Goal: Task Accomplishment & Management: Manage account settings

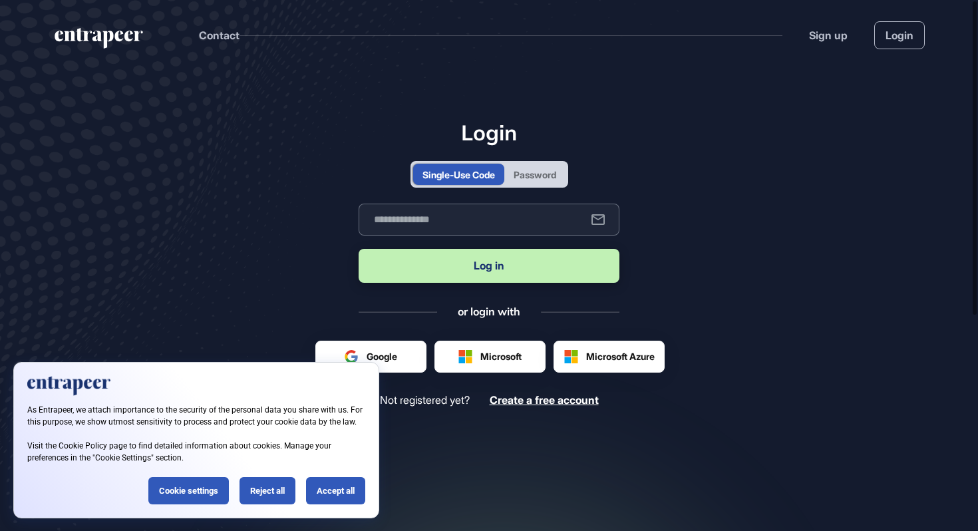
click at [492, 221] on input "text" at bounding box center [489, 220] width 261 height 32
type input "**********"
click at [540, 178] on div "Password" at bounding box center [535, 175] width 43 height 14
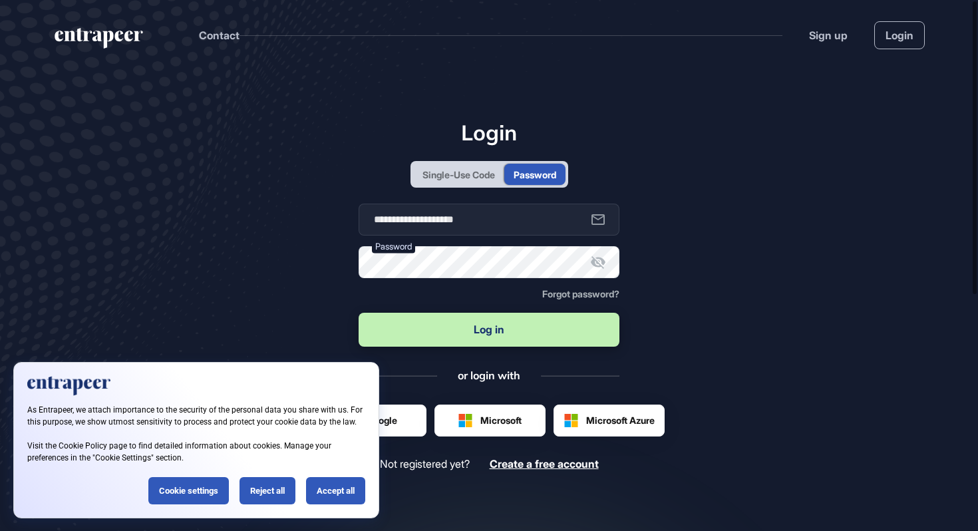
click at [479, 175] on div "Single-Use Code" at bounding box center [459, 175] width 73 height 14
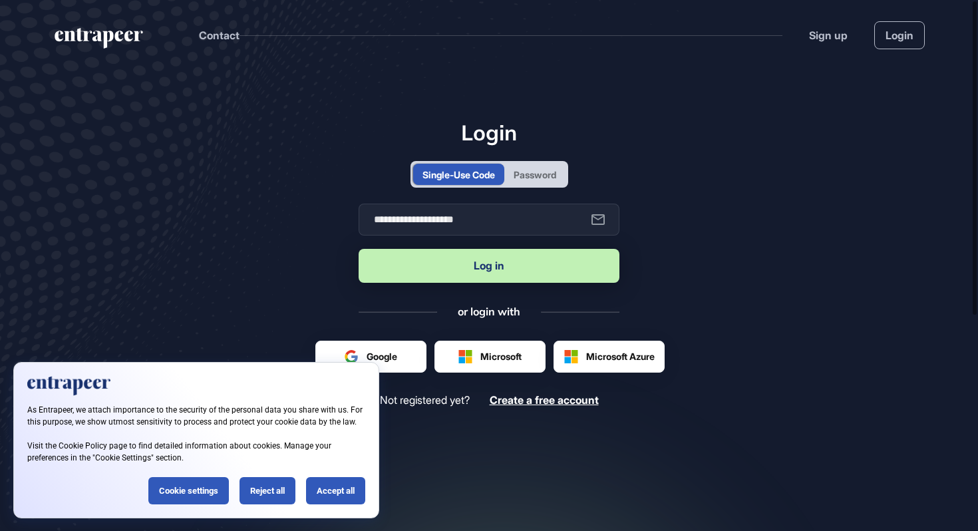
click at [502, 267] on button "Log in" at bounding box center [489, 266] width 261 height 34
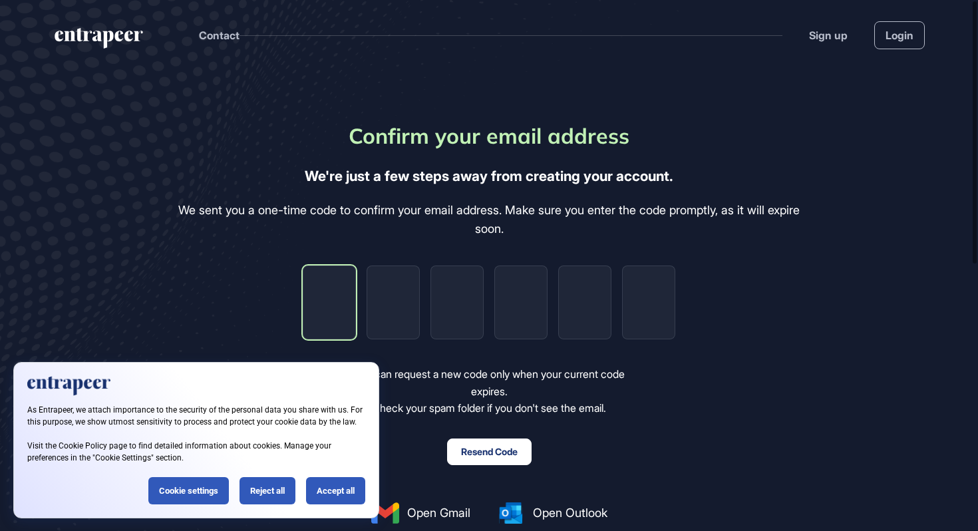
click at [335, 289] on input "tel" at bounding box center [329, 303] width 53 height 74
paste input "*"
type input "*"
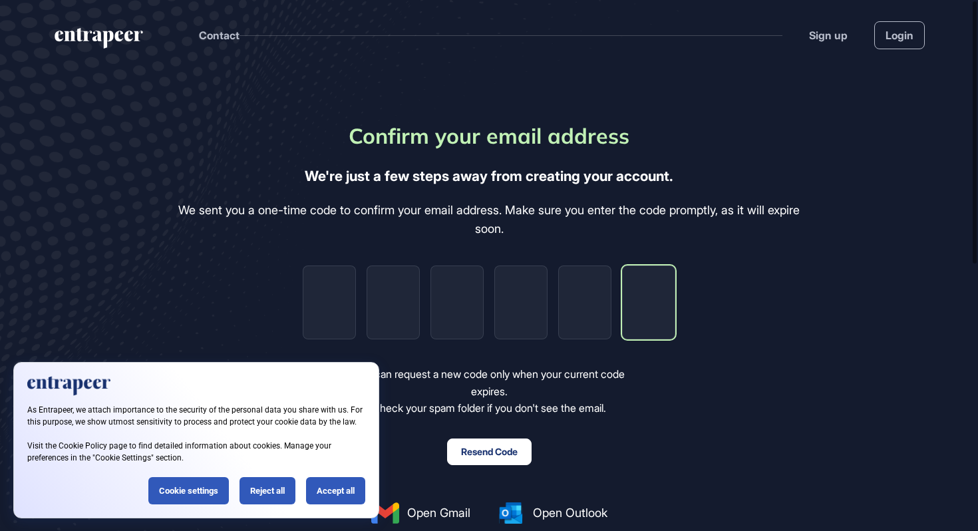
type input "*"
